Goal: Information Seeking & Learning: Learn about a topic

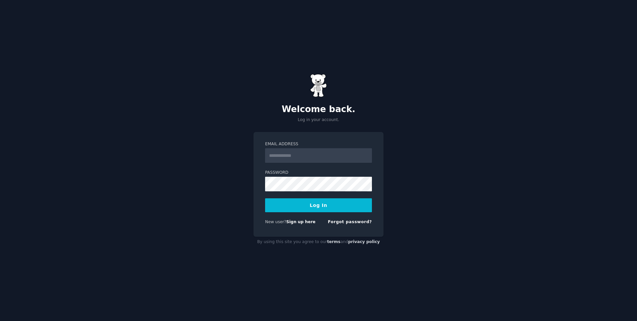
click at [301, 156] on input "Email Address" at bounding box center [318, 155] width 107 height 15
type input "**********"
click at [306, 205] on button "Log In" at bounding box center [318, 205] width 107 height 14
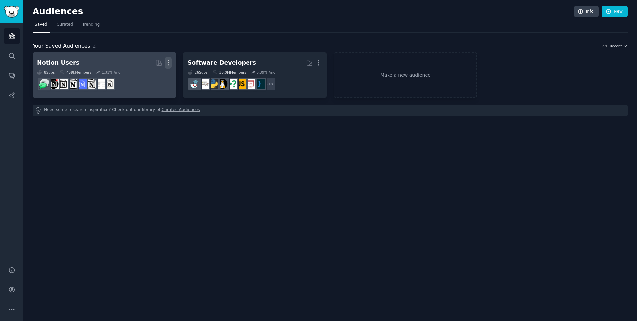
click at [171, 64] on icon "button" at bounding box center [168, 62] width 7 height 7
click at [149, 78] on p "Delete" at bounding box center [149, 76] width 15 height 7
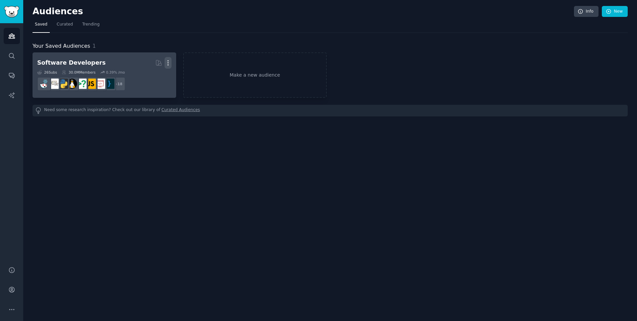
click at [169, 63] on icon "button" at bounding box center [168, 62] width 7 height 7
click at [153, 79] on p "Delete" at bounding box center [149, 76] width 15 height 7
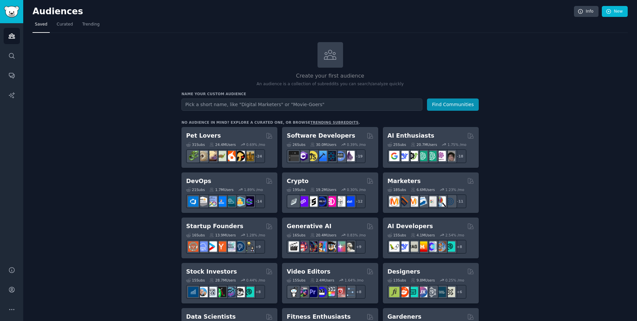
click at [476, 48] on div "Create your first audience An audience is a collection of subreddits you can se…" at bounding box center [330, 64] width 297 height 45
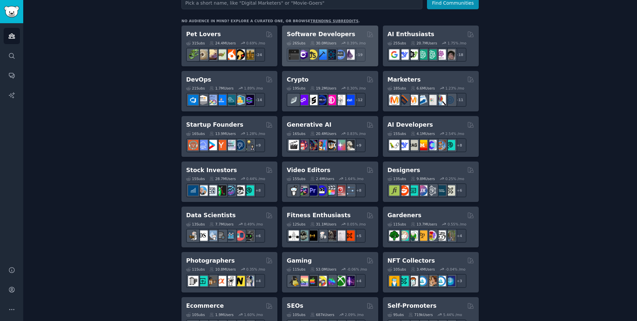
scroll to position [108, 0]
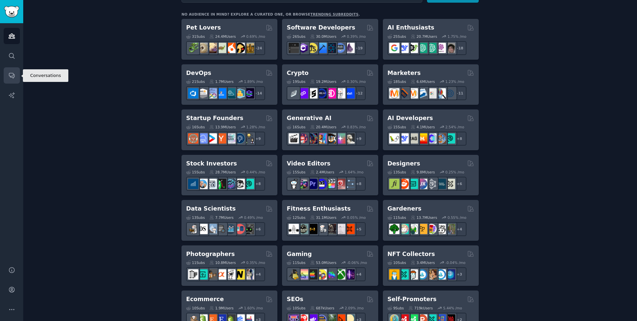
click at [7, 81] on link "Conversations" at bounding box center [12, 75] width 16 height 16
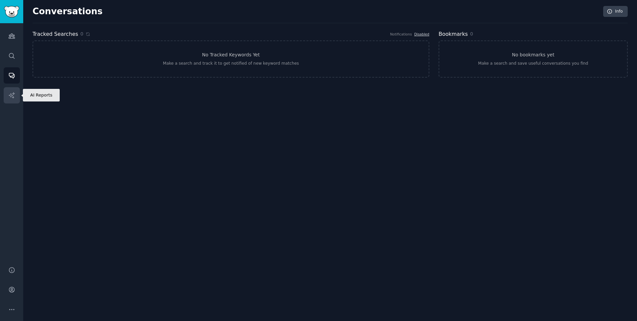
click at [6, 96] on link "AI Reports" at bounding box center [12, 95] width 16 height 16
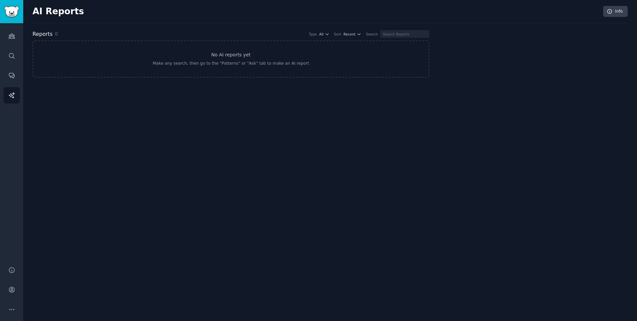
click at [4, 43] on div "Audiences Search Conversations AI Reports" at bounding box center [11, 140] width 23 height 235
click at [6, 40] on link "Audiences" at bounding box center [12, 36] width 16 height 16
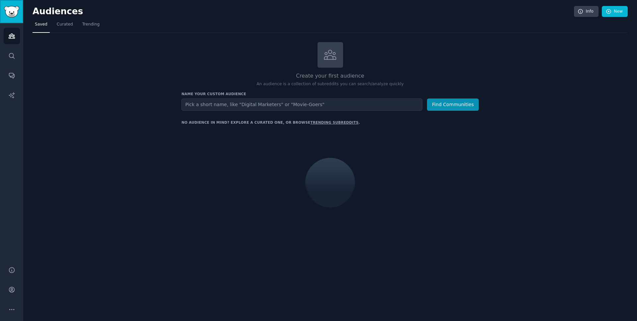
click at [11, 14] on img "Sidebar" at bounding box center [11, 12] width 15 height 12
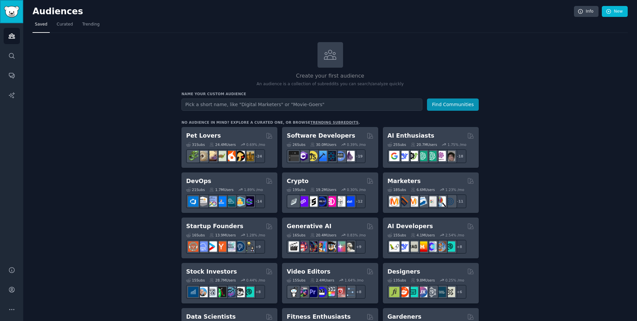
click at [11, 14] on img "Sidebar" at bounding box center [11, 12] width 15 height 12
click at [14, 32] on link "Audiences" at bounding box center [12, 36] width 16 height 16
click at [11, 64] on div "Audiences Search Conversations AI Reports" at bounding box center [11, 140] width 23 height 235
click at [11, 59] on link "Search" at bounding box center [12, 56] width 16 height 16
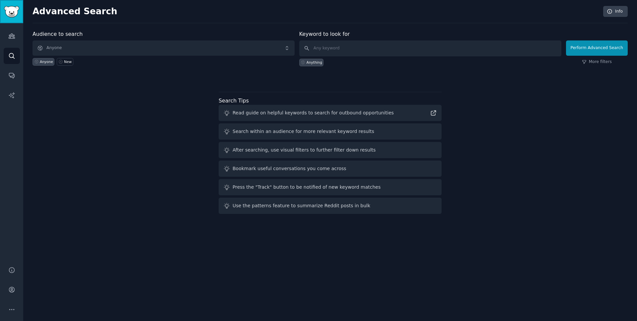
click at [17, 12] on img "Sidebar" at bounding box center [11, 12] width 15 height 12
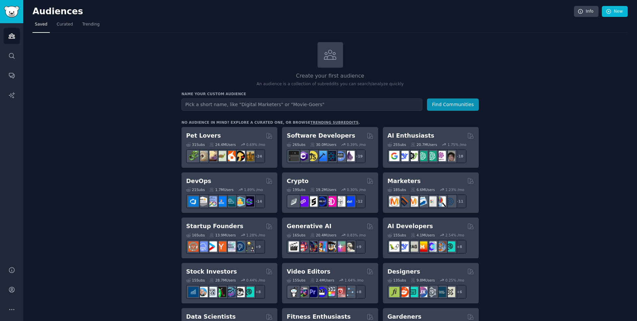
click at [16, 318] on div "Help Account More" at bounding box center [11, 290] width 23 height 63
click at [16, 310] on button "More" at bounding box center [12, 310] width 16 height 16
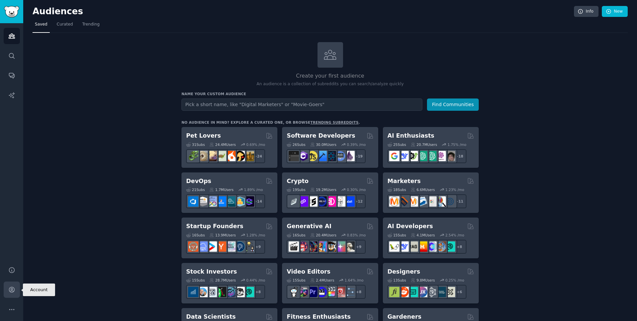
click at [7, 290] on link "Account" at bounding box center [12, 290] width 16 height 16
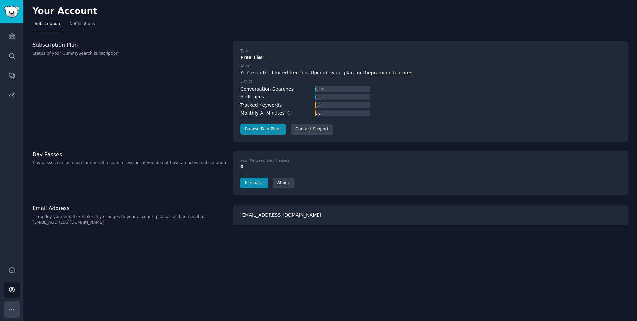
click at [15, 309] on icon "Sidebar" at bounding box center [11, 309] width 7 height 7
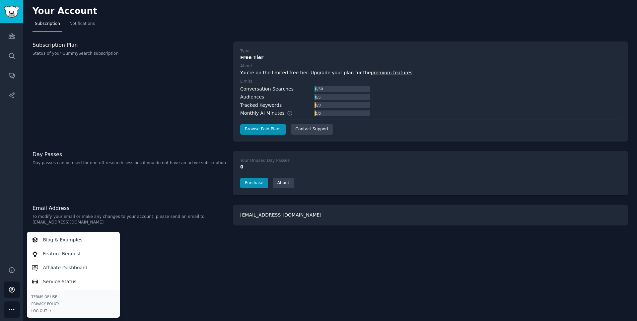
click at [14, 245] on div "Audiences Search Conversations AI Reports" at bounding box center [11, 140] width 23 height 235
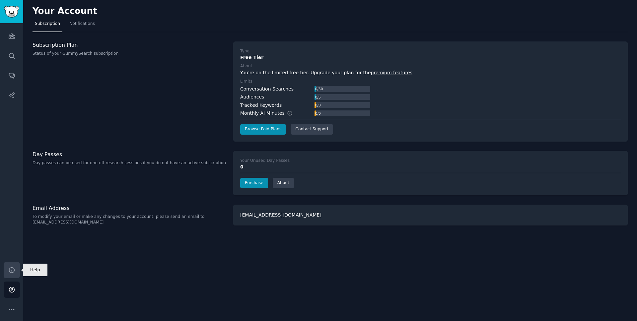
click at [13, 272] on icon "Sidebar" at bounding box center [11, 270] width 5 height 5
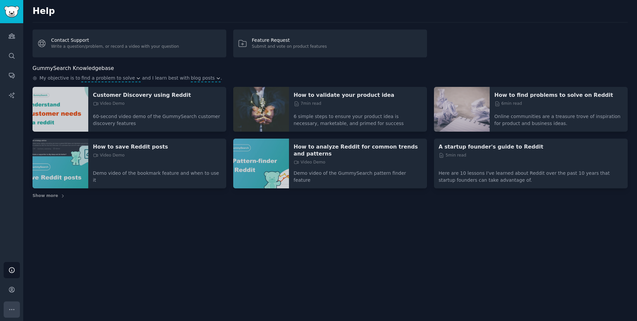
click at [10, 313] on icon "Sidebar" at bounding box center [11, 309] width 7 height 7
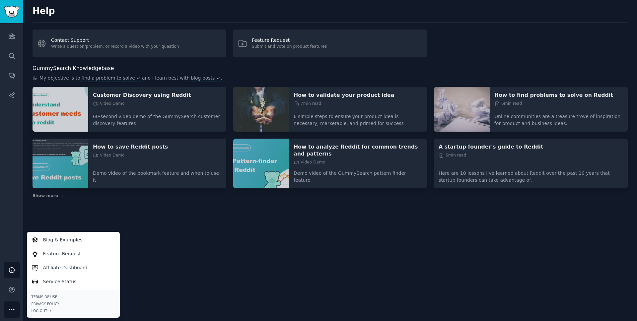
click at [251, 227] on div "Help Contact Support Write a question/problem, or record a video with your ques…" at bounding box center [330, 160] width 614 height 321
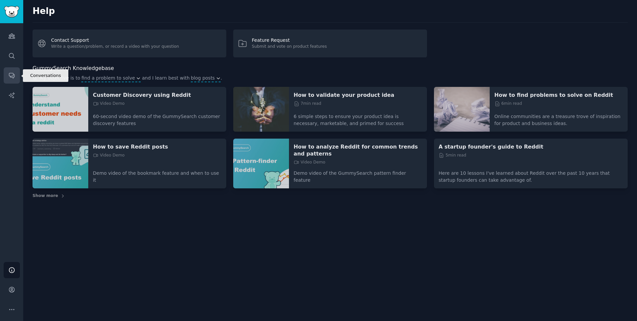
click at [6, 75] on link "Conversations" at bounding box center [12, 75] width 16 height 16
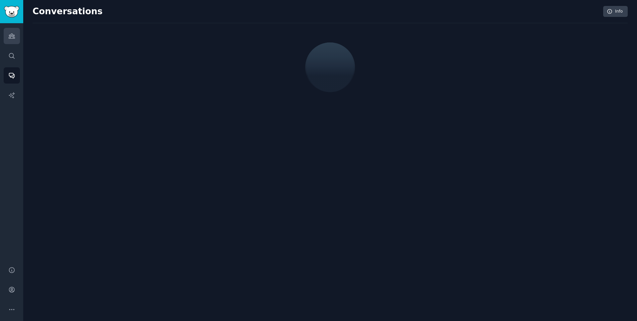
click at [10, 39] on link "Audiences" at bounding box center [12, 36] width 16 height 16
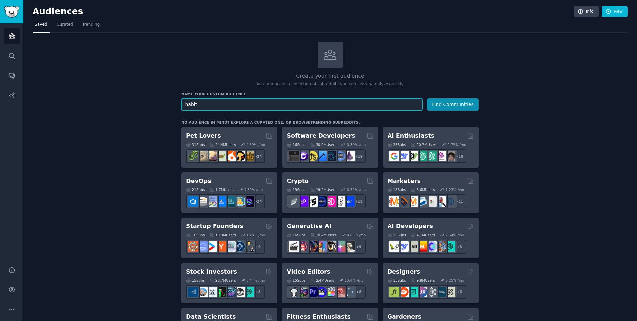
type input "habit"
click at [427, 99] on button "Find Communities" at bounding box center [453, 105] width 52 height 12
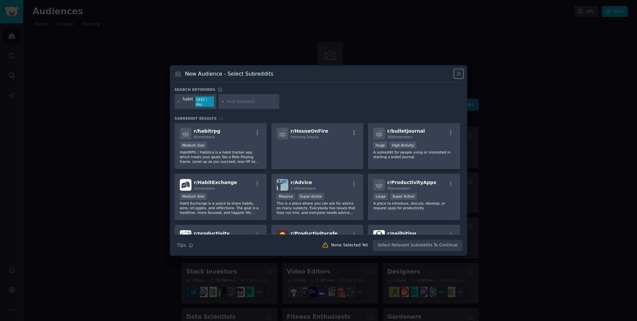
scroll to position [104, 0]
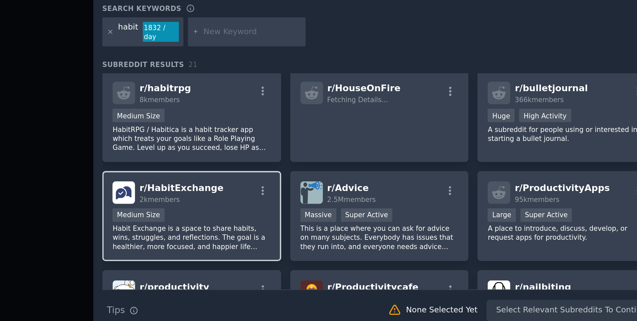
click at [220, 183] on span "r/ HabitExchange" at bounding box center [215, 182] width 43 height 5
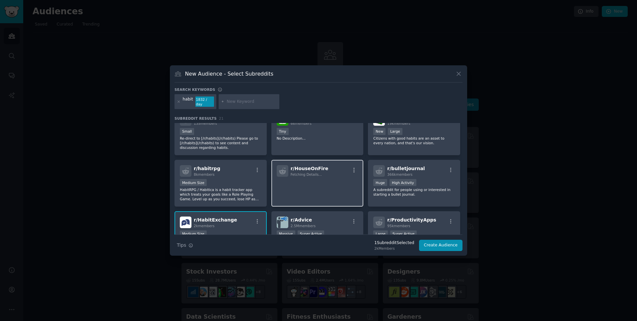
scroll to position [0, 0]
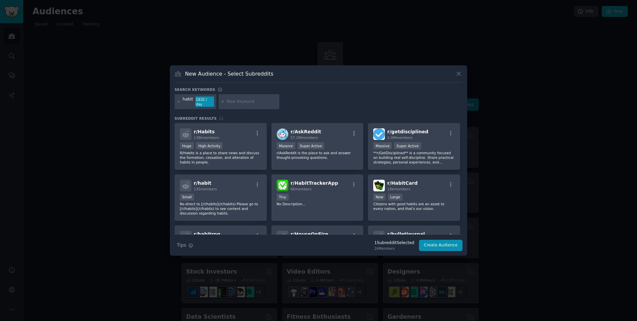
click at [180, 104] on div at bounding box center [179, 102] width 4 height 11
click at [180, 102] on icon at bounding box center [179, 102] width 4 height 4
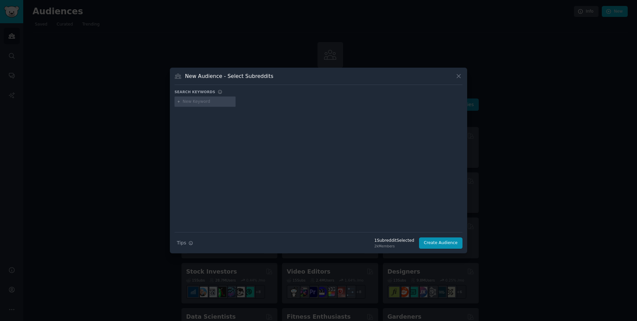
click at [218, 99] on input "text" at bounding box center [208, 102] width 50 height 6
type input "stickto"
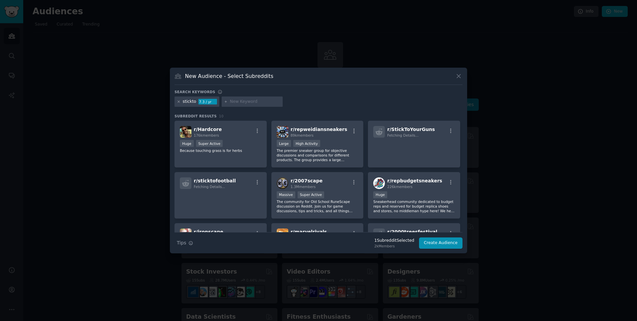
click at [180, 102] on icon at bounding box center [179, 102] width 4 height 4
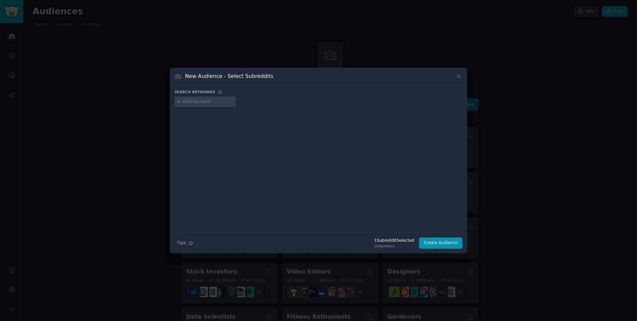
click at [212, 98] on div at bounding box center [205, 102] width 61 height 11
click at [206, 107] on div at bounding box center [205, 102] width 61 height 11
click at [200, 99] on input "text" at bounding box center [208, 102] width 50 height 6
click at [273, 21] on div at bounding box center [318, 160] width 637 height 321
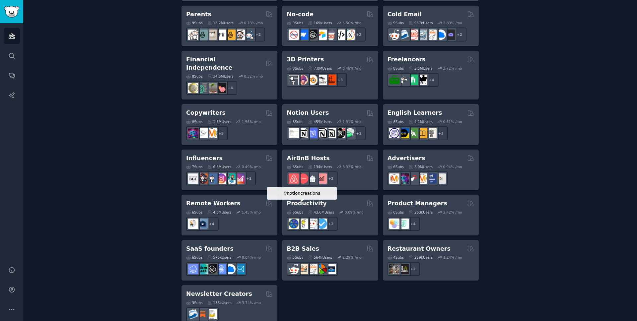
scroll to position [444, 0]
